Goal: Task Accomplishment & Management: Use online tool/utility

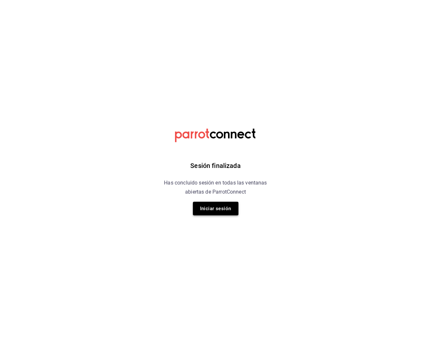
click at [224, 214] on button "Iniciar sesión" at bounding box center [216, 209] width 46 height 14
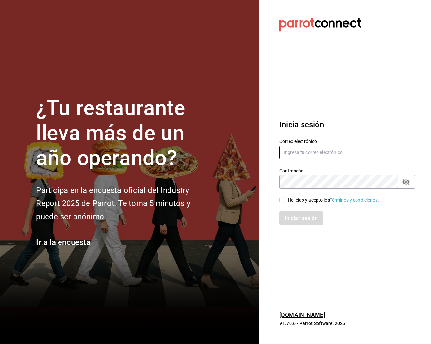
type input "selenatquadro@gmail.com"
click at [283, 200] on input "He leído y acepto los Términos y condiciones." at bounding box center [282, 200] width 6 height 6
checkbox input "true"
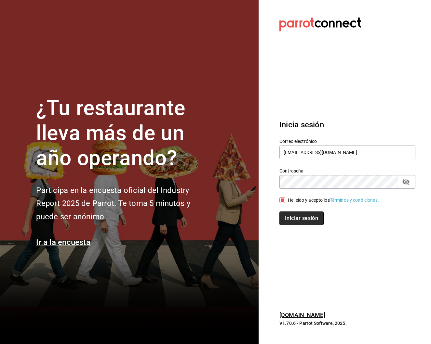
click at [291, 219] on button "Iniciar sesión" at bounding box center [301, 219] width 44 height 14
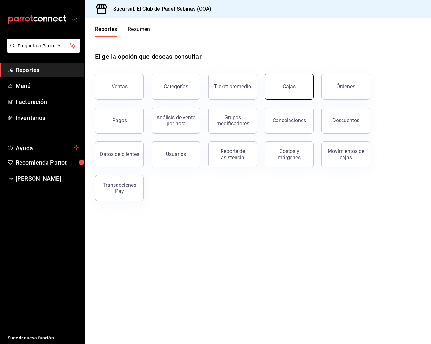
click at [300, 87] on link "Cajas" at bounding box center [289, 87] width 49 height 26
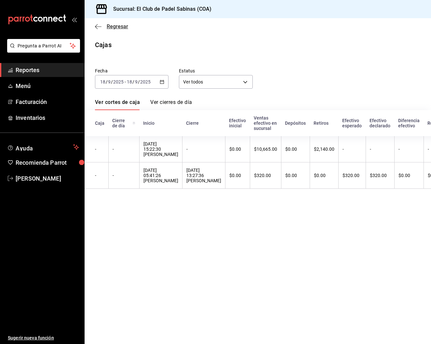
click at [100, 26] on icon "button" at bounding box center [98, 27] width 7 height 6
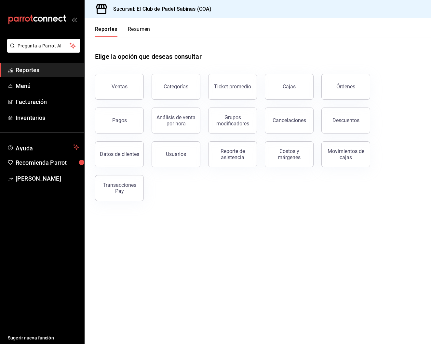
click at [132, 28] on button "Resumen" at bounding box center [139, 31] width 22 height 11
